Goal: Information Seeking & Learning: Compare options

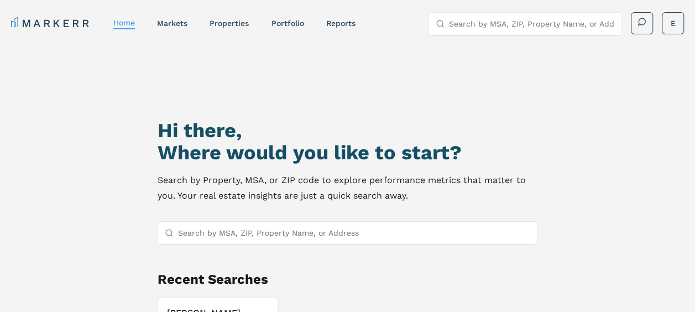
scroll to position [95, 0]
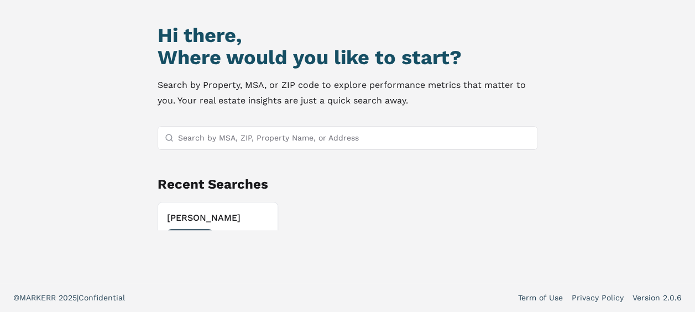
click at [200, 219] on h3 "[PERSON_NAME]" at bounding box center [218, 217] width 102 height 13
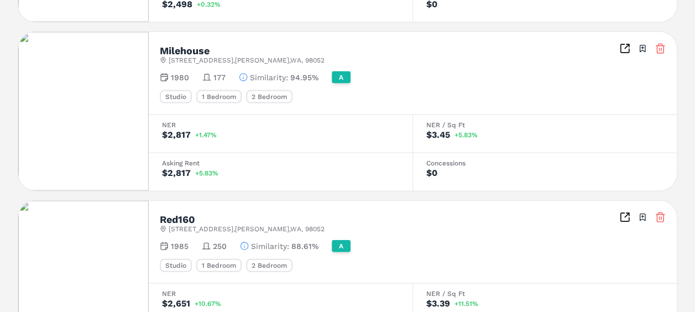
scroll to position [1123, 0]
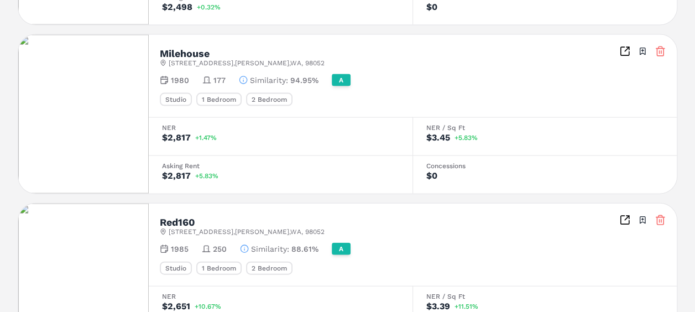
click at [625, 48] on icon "Inspect Comparables" at bounding box center [624, 51] width 11 height 11
click at [116, 96] on img at bounding box center [83, 114] width 130 height 159
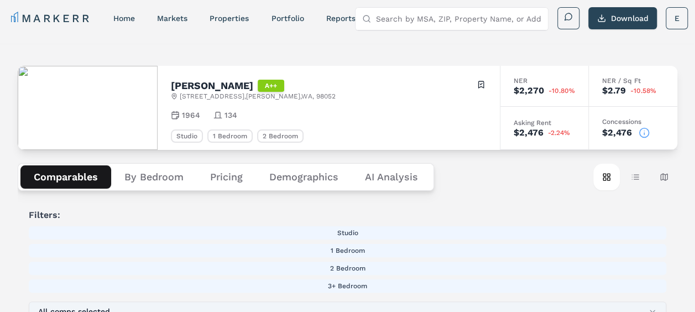
scroll to position [0, 0]
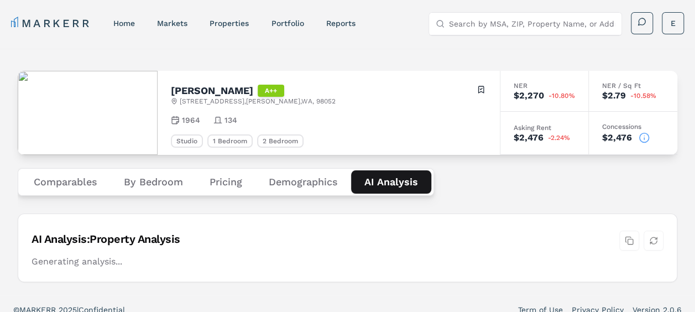
click at [409, 185] on Analysis "AI Analysis" at bounding box center [391, 181] width 80 height 23
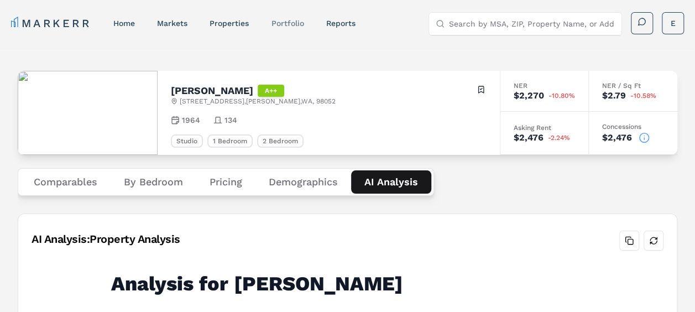
click at [288, 21] on link "Portfolio" at bounding box center [287, 23] width 33 height 9
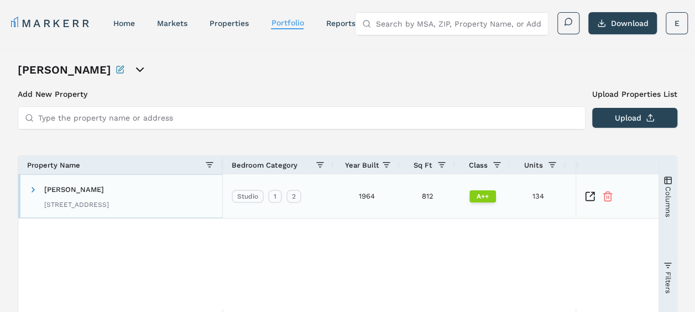
click at [61, 187] on span "Elan Redmond" at bounding box center [74, 189] width 60 height 8
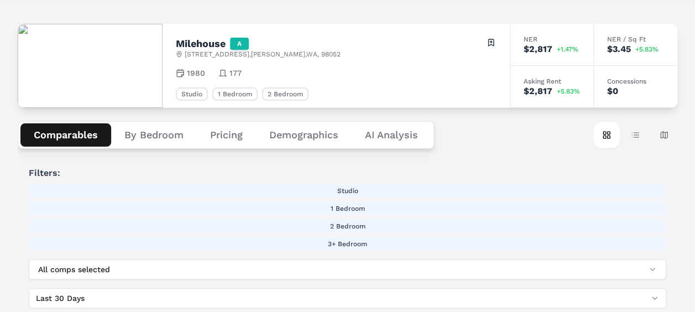
scroll to position [45, 0]
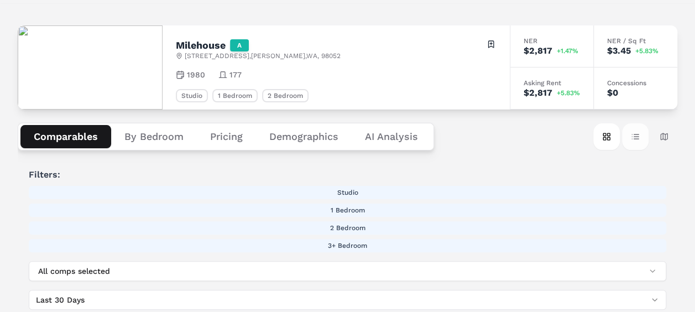
click at [632, 132] on button "Table view" at bounding box center [635, 136] width 27 height 27
click at [233, 139] on button "Pricing" at bounding box center [226, 136] width 59 height 23
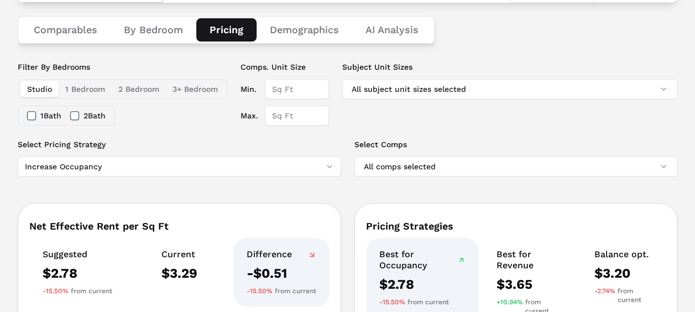
scroll to position [154, 0]
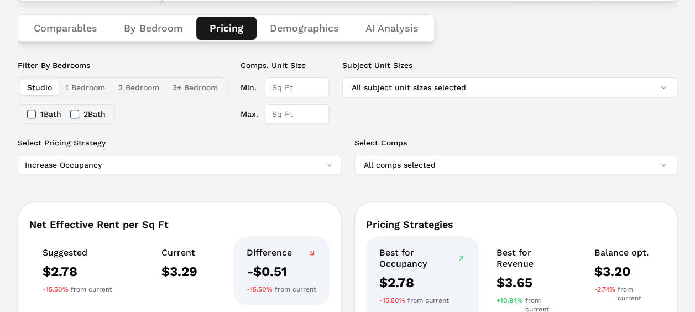
click at [78, 87] on button "1 Bedroom" at bounding box center [85, 87] width 53 height 15
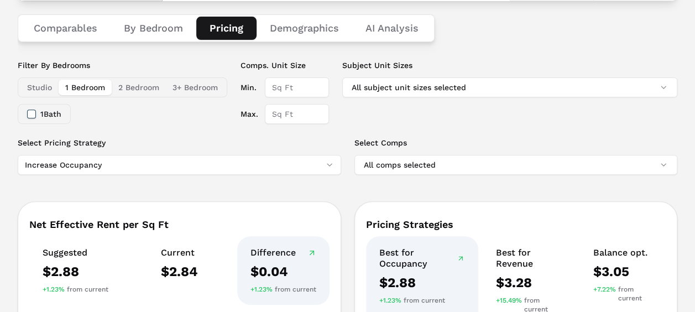
click at [44, 25] on button "Comparables" at bounding box center [65, 28] width 90 height 23
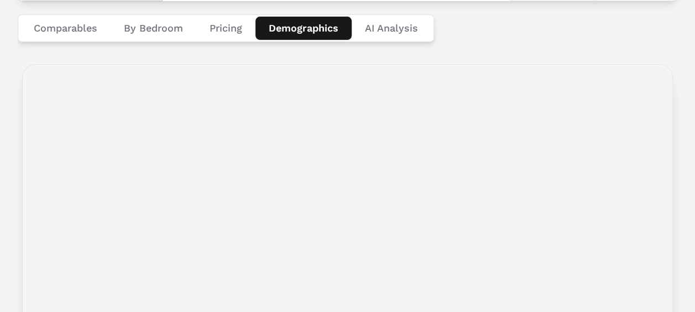
click at [300, 26] on button "Demographics" at bounding box center [303, 28] width 96 height 23
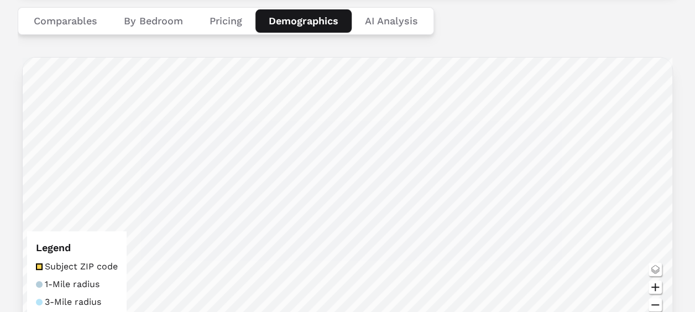
scroll to position [0, 0]
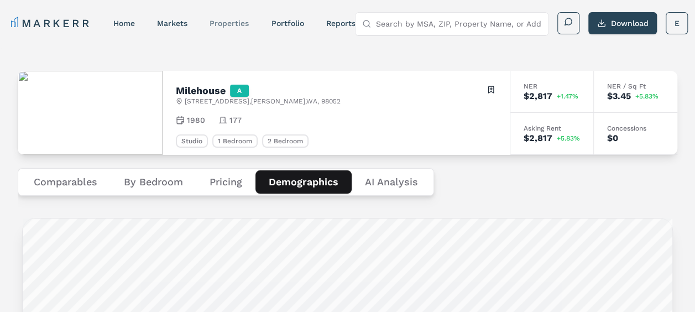
click at [235, 22] on link "properties" at bounding box center [229, 23] width 39 height 9
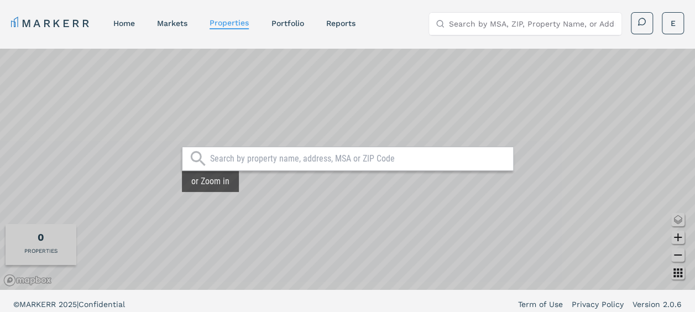
click at [239, 160] on input "text" at bounding box center [358, 158] width 297 height 11
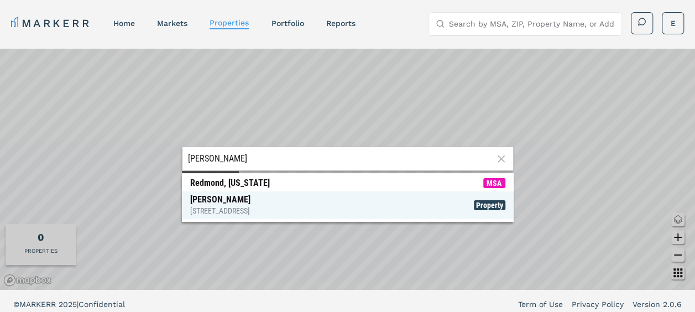
type input "elan redmond"
click at [407, 213] on span "Elan Redmond 16325 Cleveland St, Redmond, WA Property" at bounding box center [348, 205] width 332 height 28
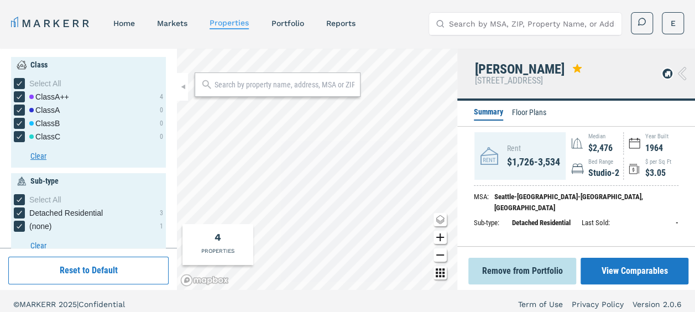
click at [176, 42] on div "MARKERR home markets properties Portfolio reports Search by MSA, ZIP, Property …" at bounding box center [347, 22] width 695 height 44
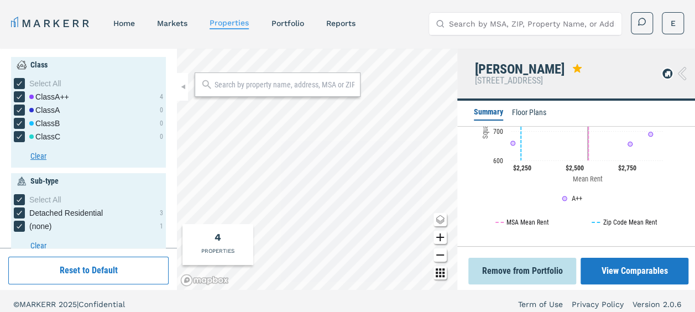
scroll to position [544, 0]
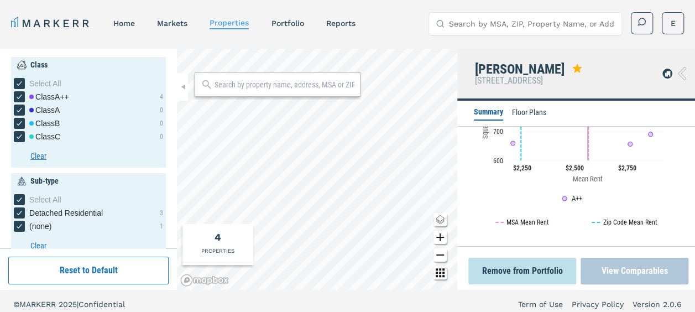
click at [627, 271] on button "View Comparables" at bounding box center [634, 271] width 108 height 27
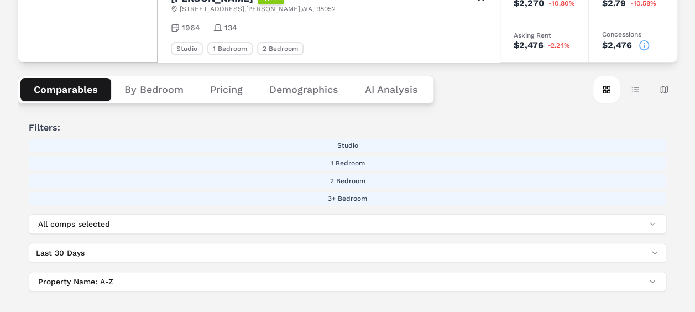
scroll to position [93, 0]
click at [635, 86] on button "Table view" at bounding box center [635, 89] width 27 height 27
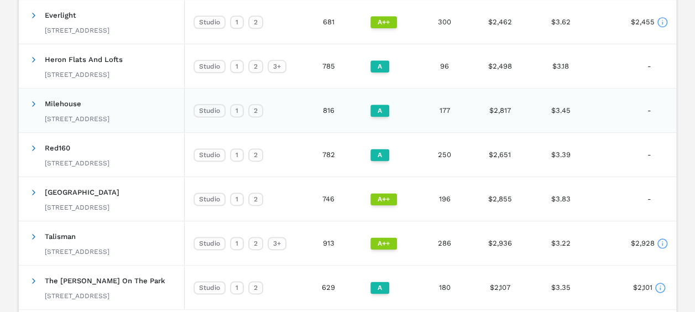
scroll to position [0, 0]
click at [60, 104] on span "Milehouse" at bounding box center [63, 104] width 36 height 8
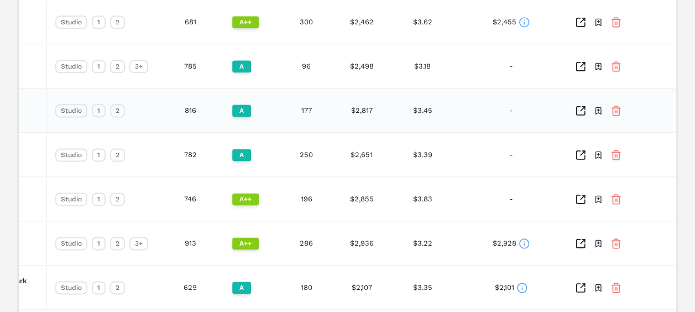
click at [579, 109] on icon "Inspect Comparables" at bounding box center [580, 110] width 11 height 11
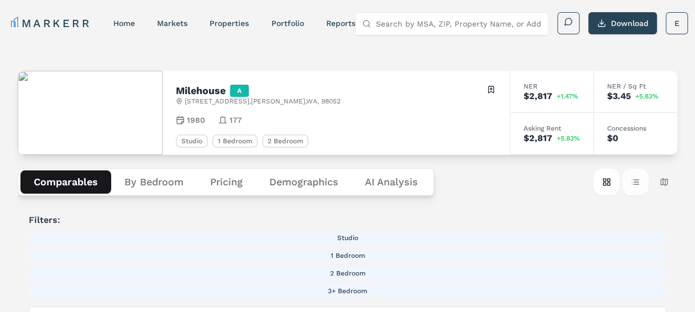
click at [633, 181] on button "Table view" at bounding box center [635, 182] width 27 height 27
